Goal: Task Accomplishment & Management: Manage account settings

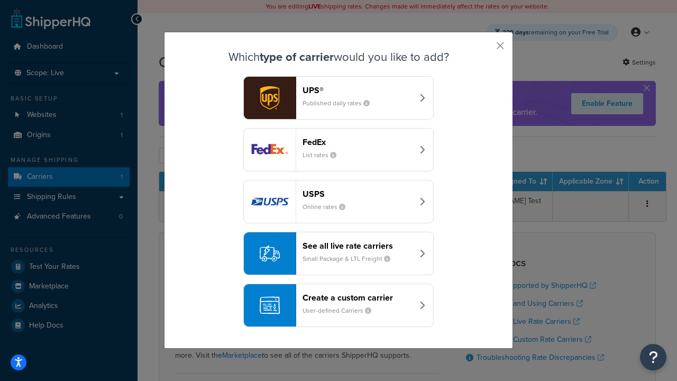
click at [357, 142] on header "FedEx" at bounding box center [357, 142] width 110 height 10
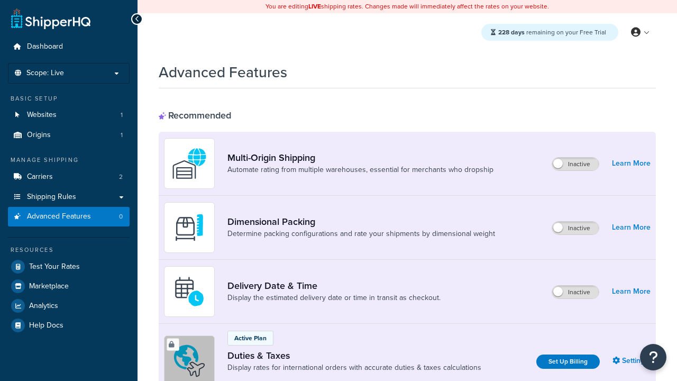
scroll to position [343, 0]
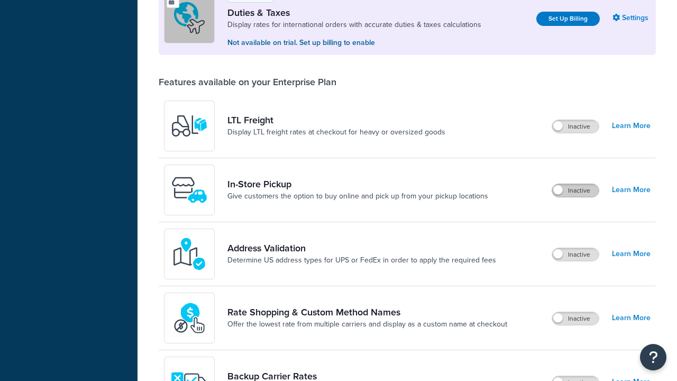
click at [575, 190] on label "Inactive" at bounding box center [575, 190] width 47 height 13
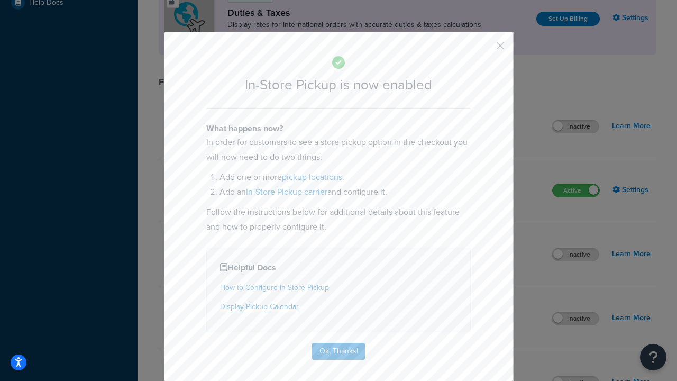
click at [484, 49] on button "button" at bounding box center [484, 49] width 3 height 3
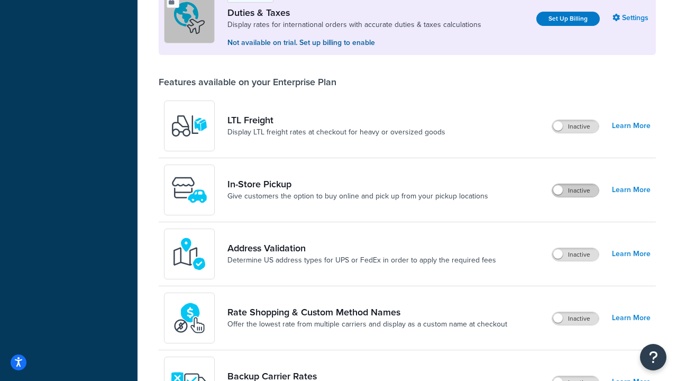
scroll to position [322, 0]
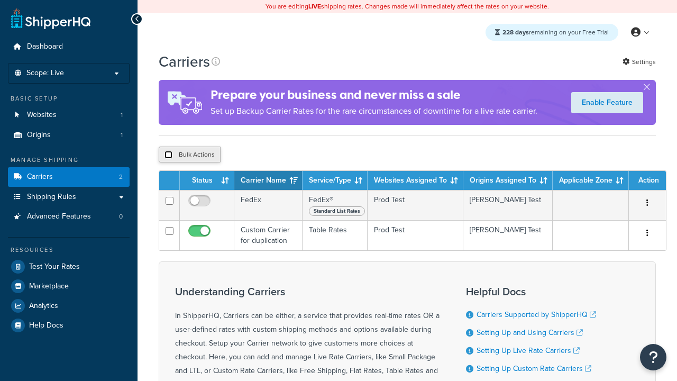
click at [168, 156] on input "checkbox" at bounding box center [168, 155] width 8 height 8
checkbox input "true"
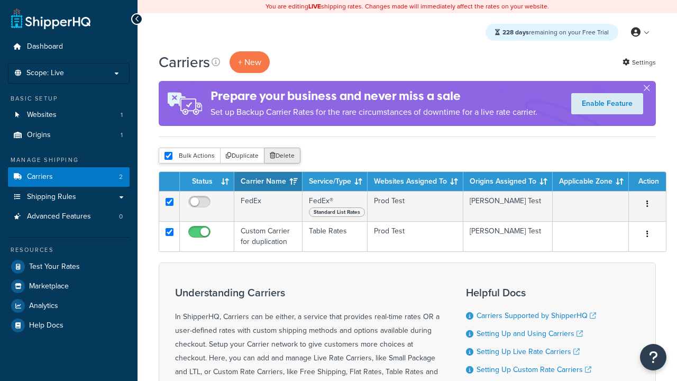
click at [284, 156] on button "Delete" at bounding box center [282, 155] width 36 height 16
